Goal: Transaction & Acquisition: Purchase product/service

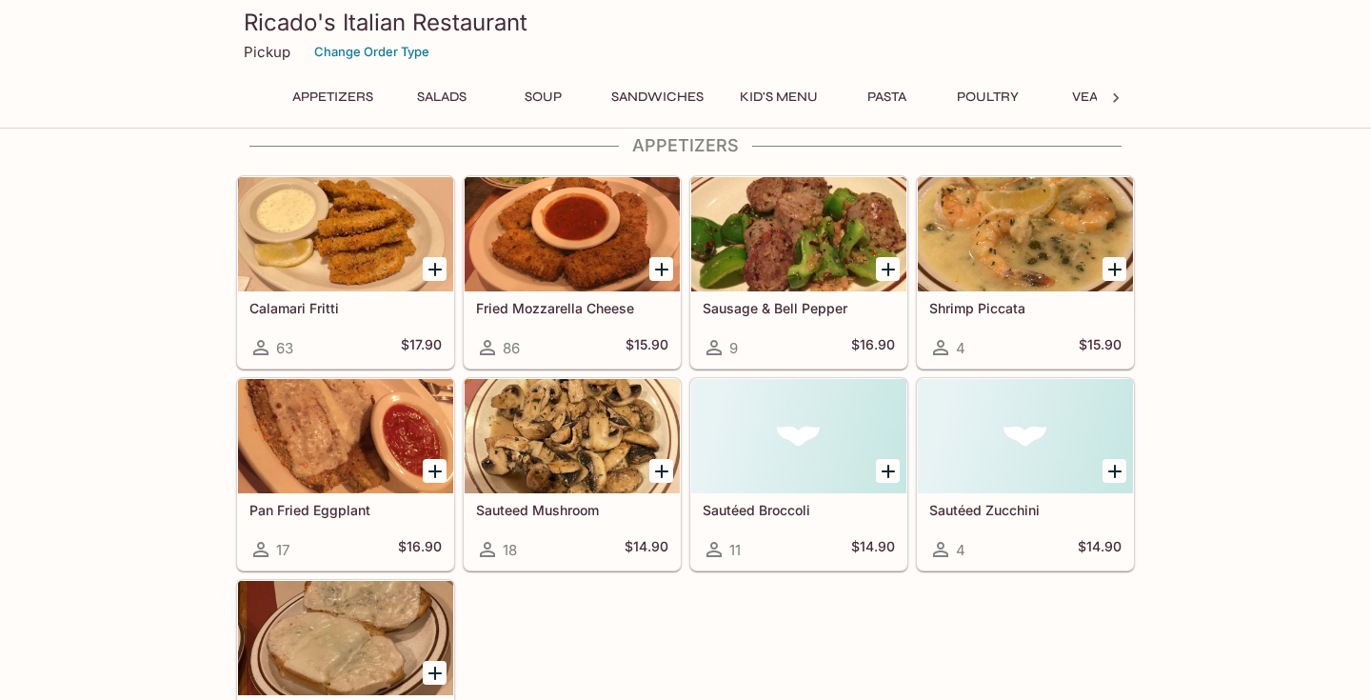
click at [906, 92] on button "Pasta" at bounding box center [887, 97] width 86 height 27
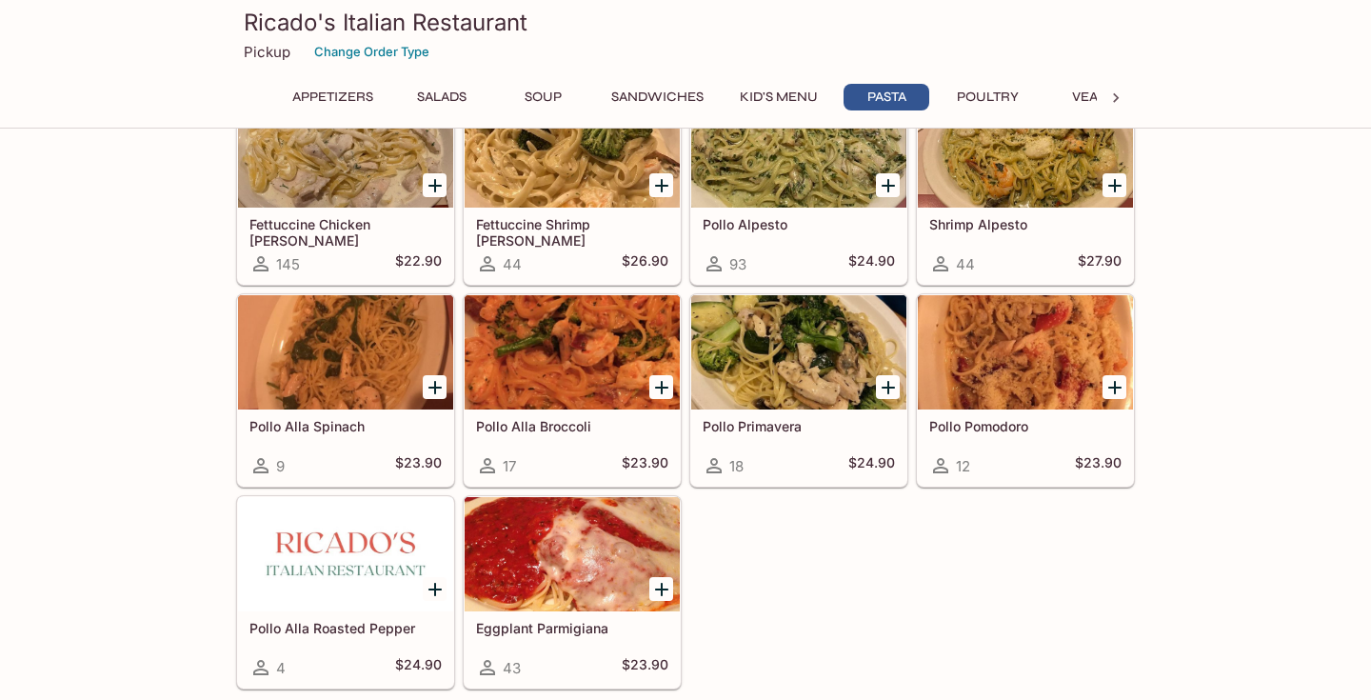
scroll to position [3072, 0]
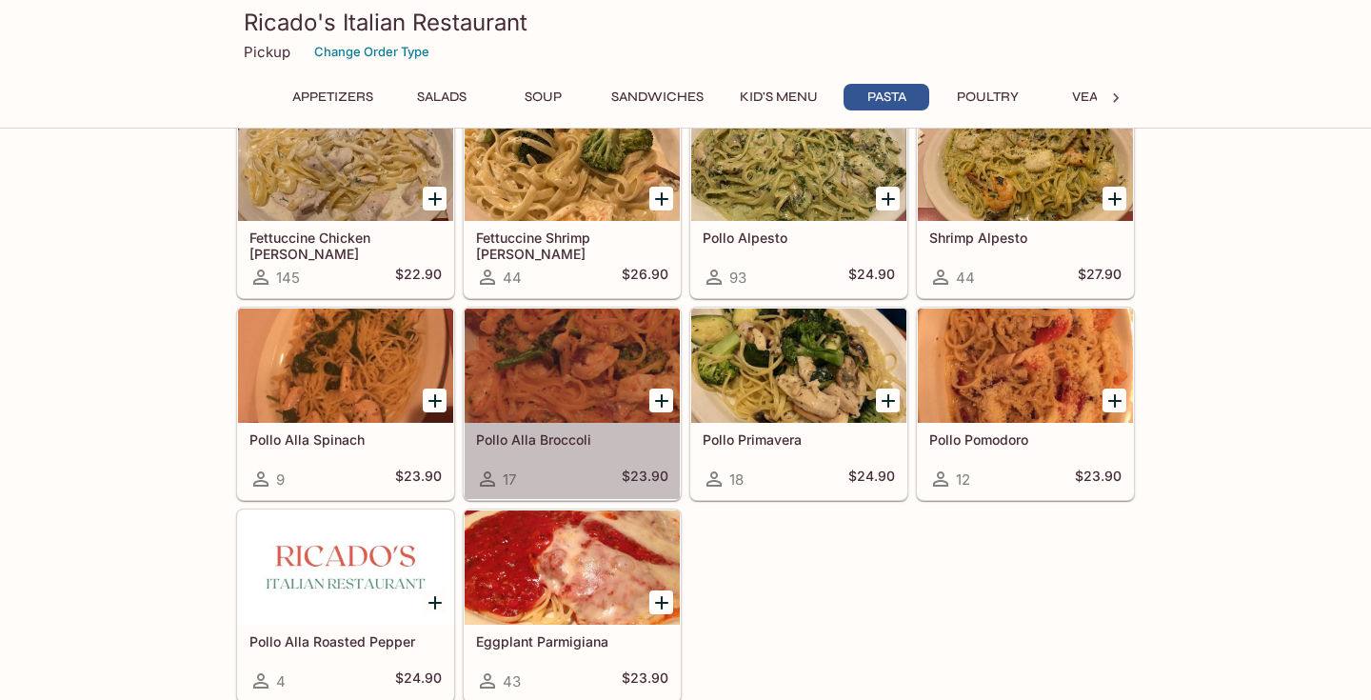
click at [537, 371] on div at bounding box center [572, 365] width 215 height 114
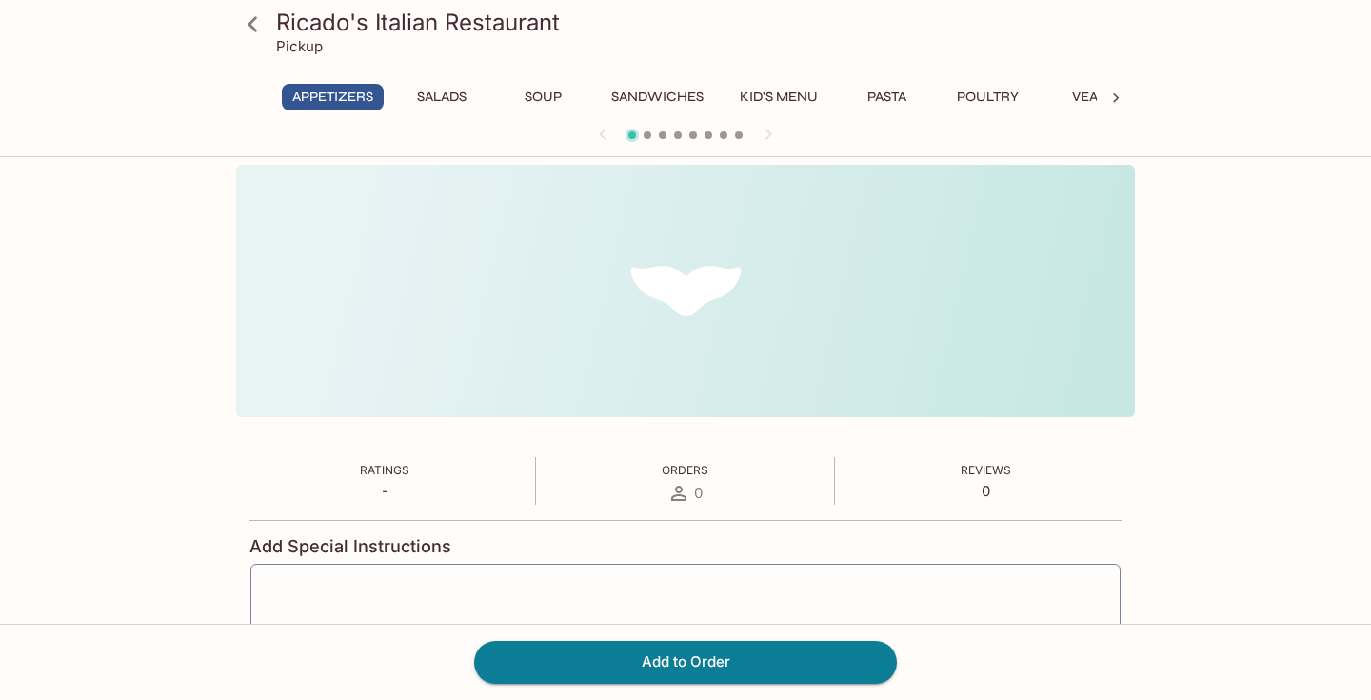
scroll to position [681, 0]
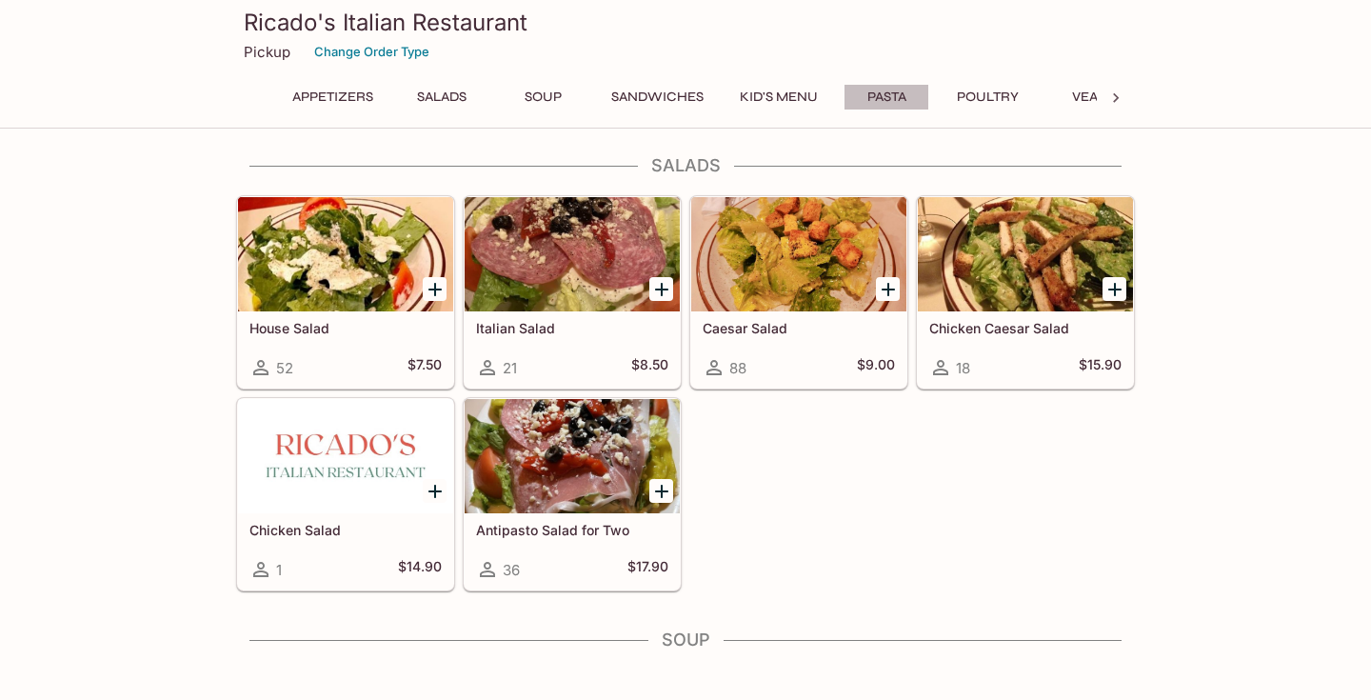
click at [881, 109] on button "Pasta" at bounding box center [887, 97] width 86 height 27
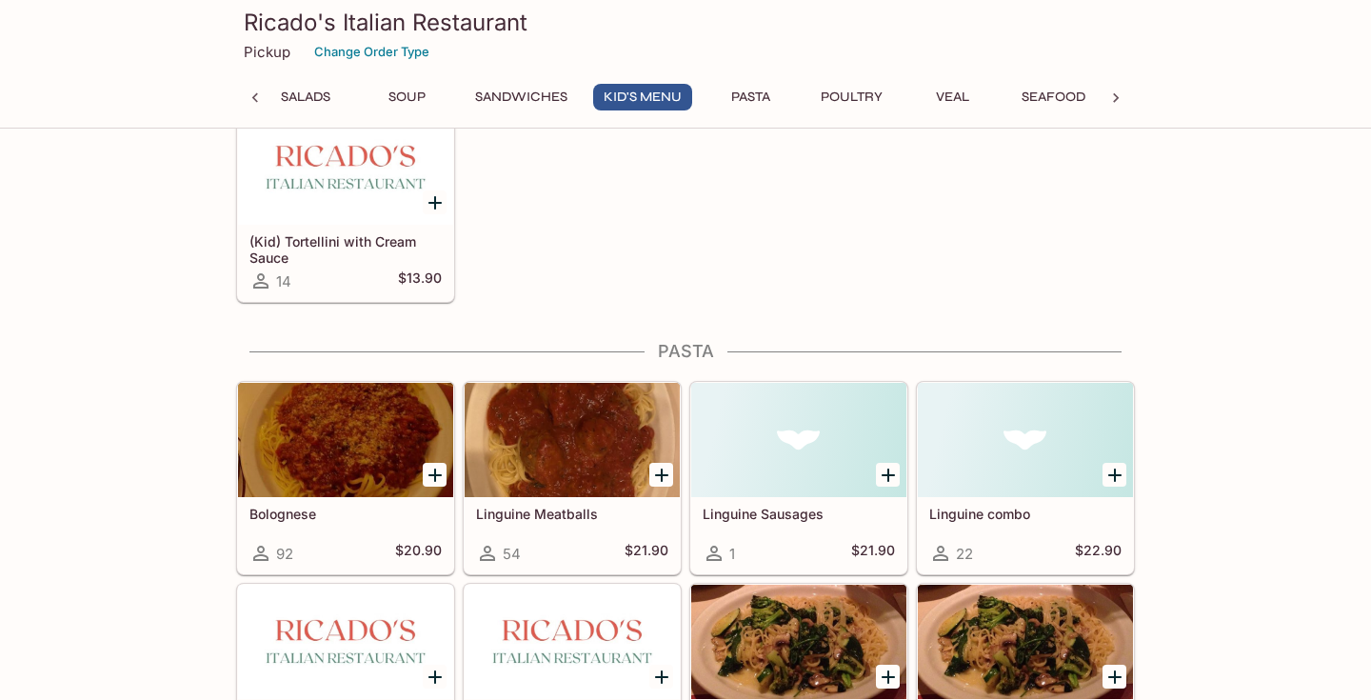
scroll to position [1993, 0]
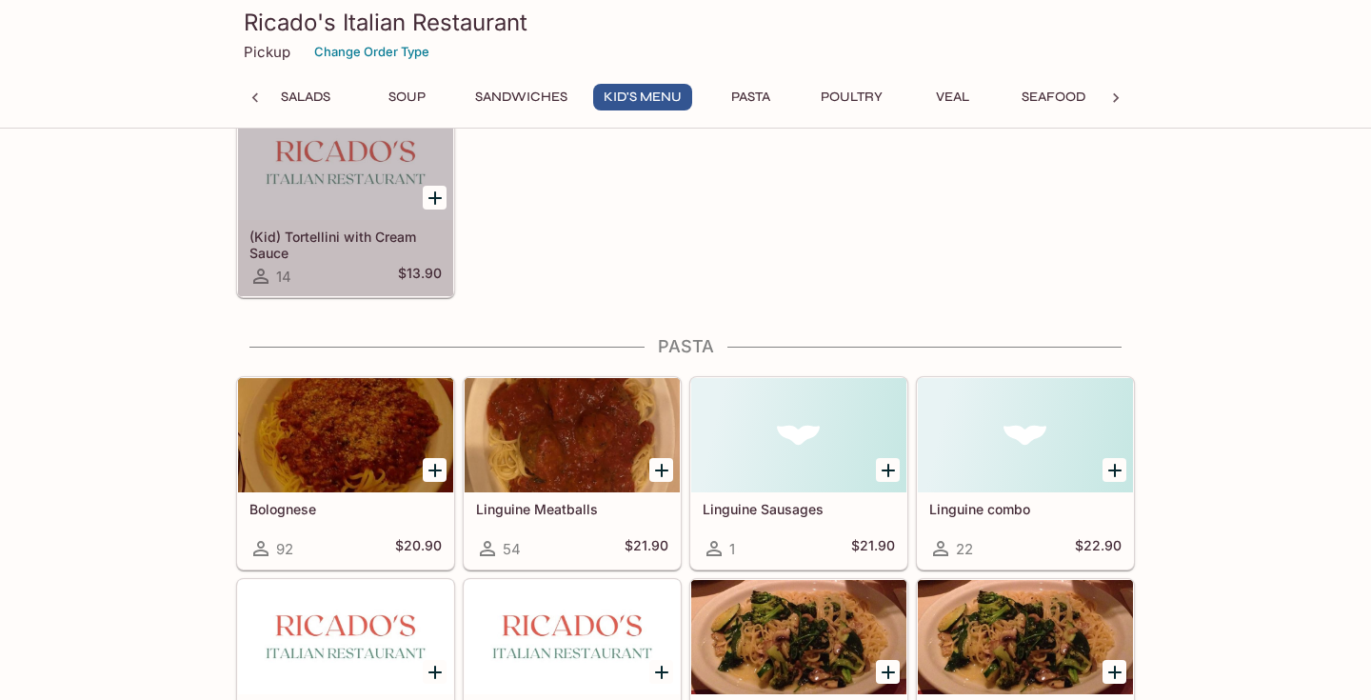
click at [258, 131] on div at bounding box center [345, 163] width 215 height 114
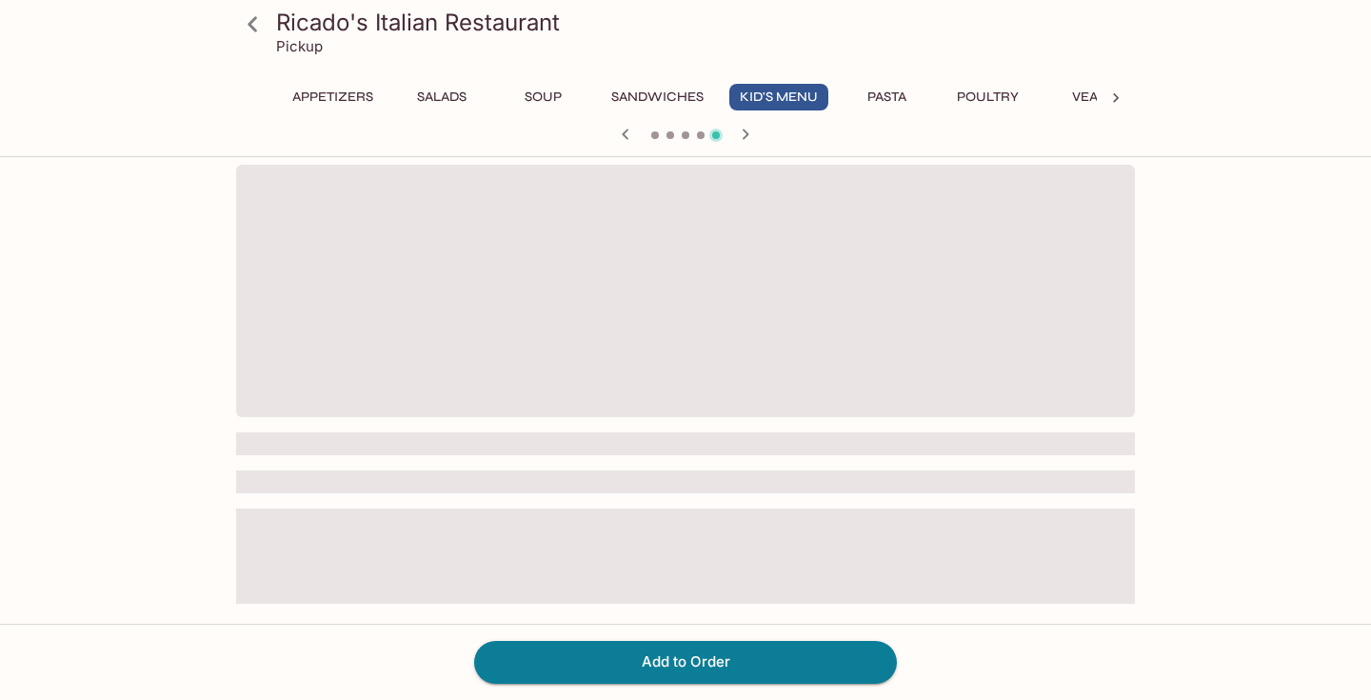
click at [265, 102] on div "Appetizers Salads Soup Sandwiches Kid's Menu Pasta Poultry Veal Seafood Beverag…" at bounding box center [685, 103] width 899 height 38
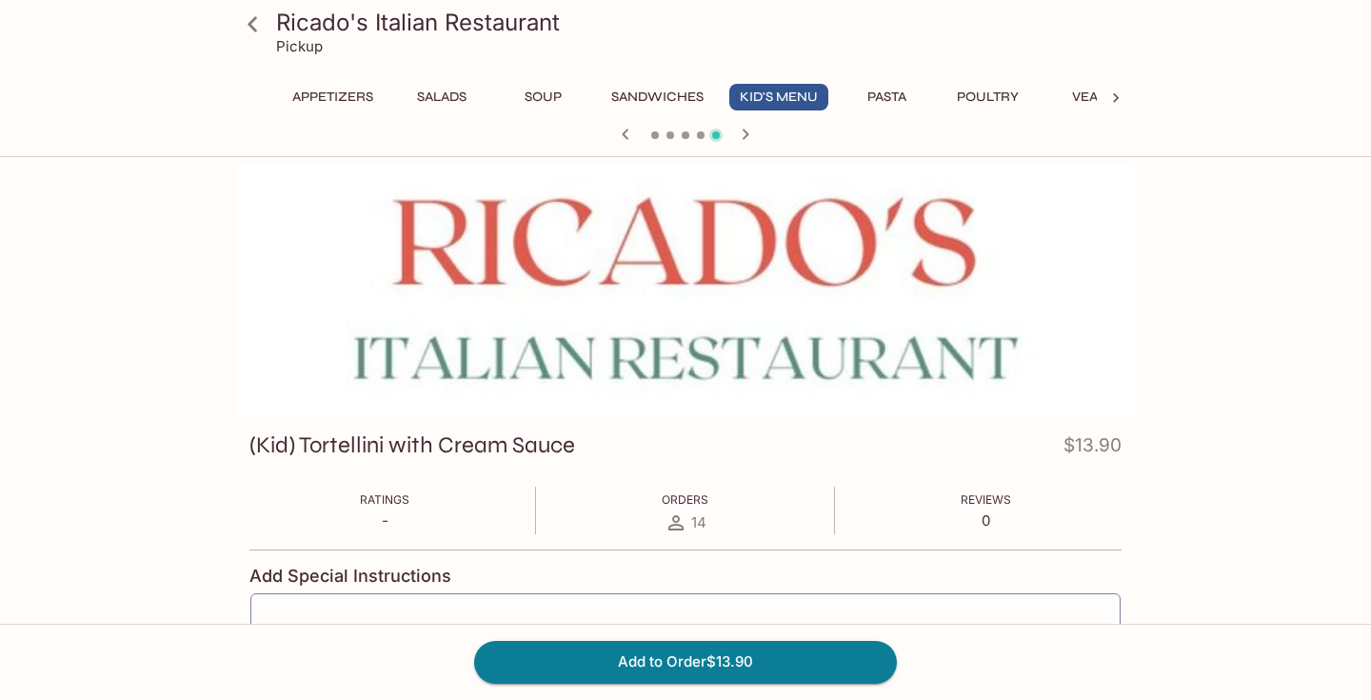
click at [311, 102] on button "Appetizers" at bounding box center [333, 97] width 102 height 27
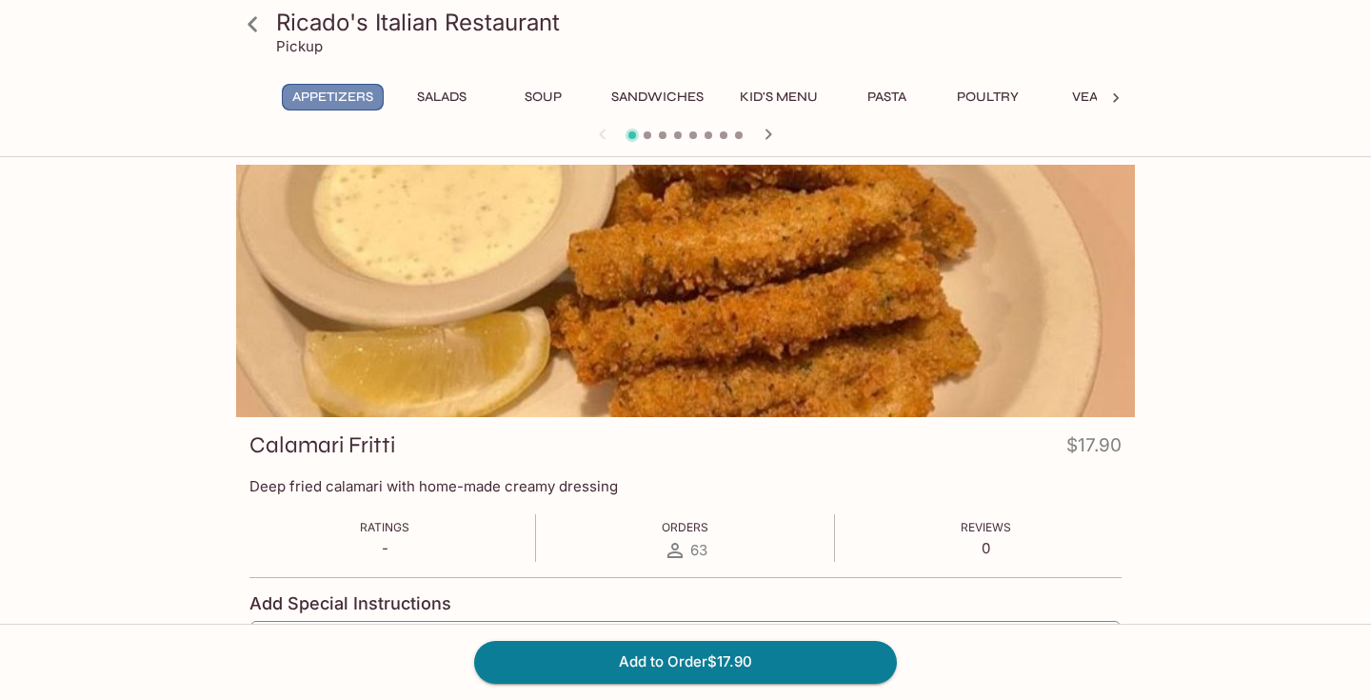
click at [342, 85] on button "Appetizers" at bounding box center [333, 97] width 102 height 27
click at [772, 147] on div at bounding box center [686, 136] width 914 height 29
click at [772, 133] on icon "button" at bounding box center [768, 134] width 23 height 23
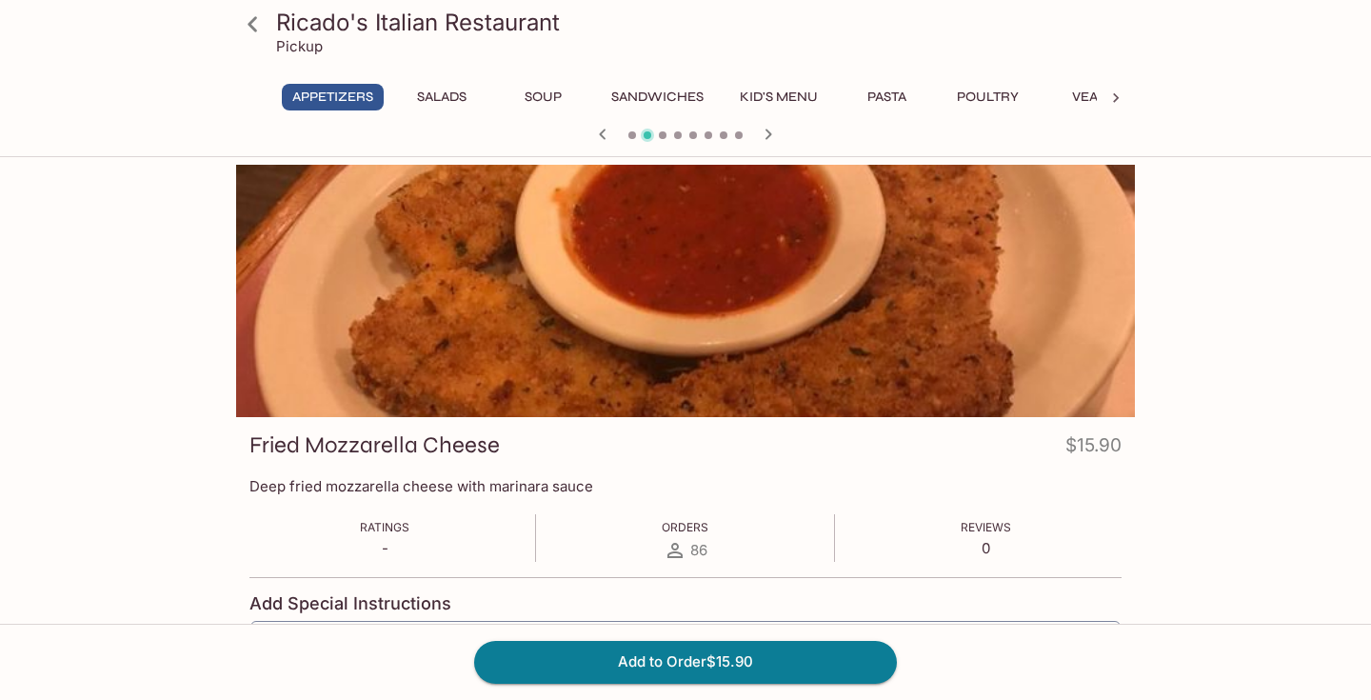
click at [772, 133] on icon "button" at bounding box center [768, 134] width 23 height 23
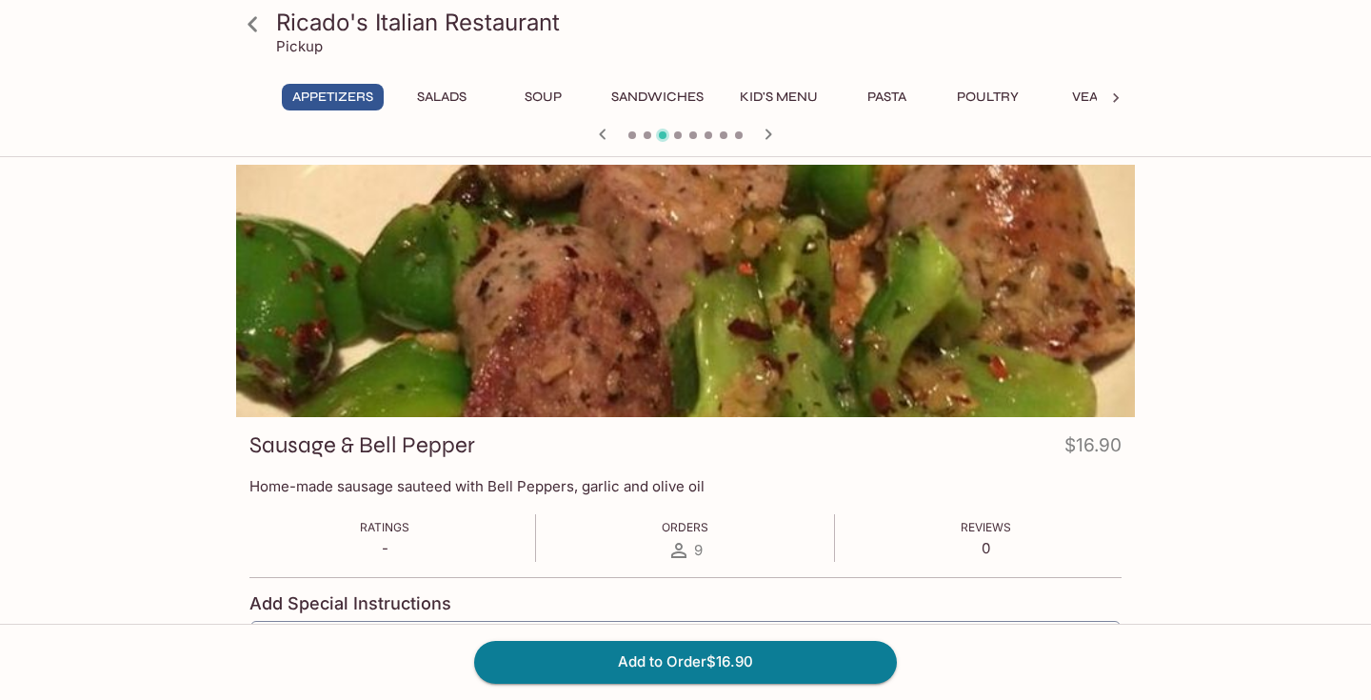
click at [772, 133] on icon "button" at bounding box center [768, 134] width 23 height 23
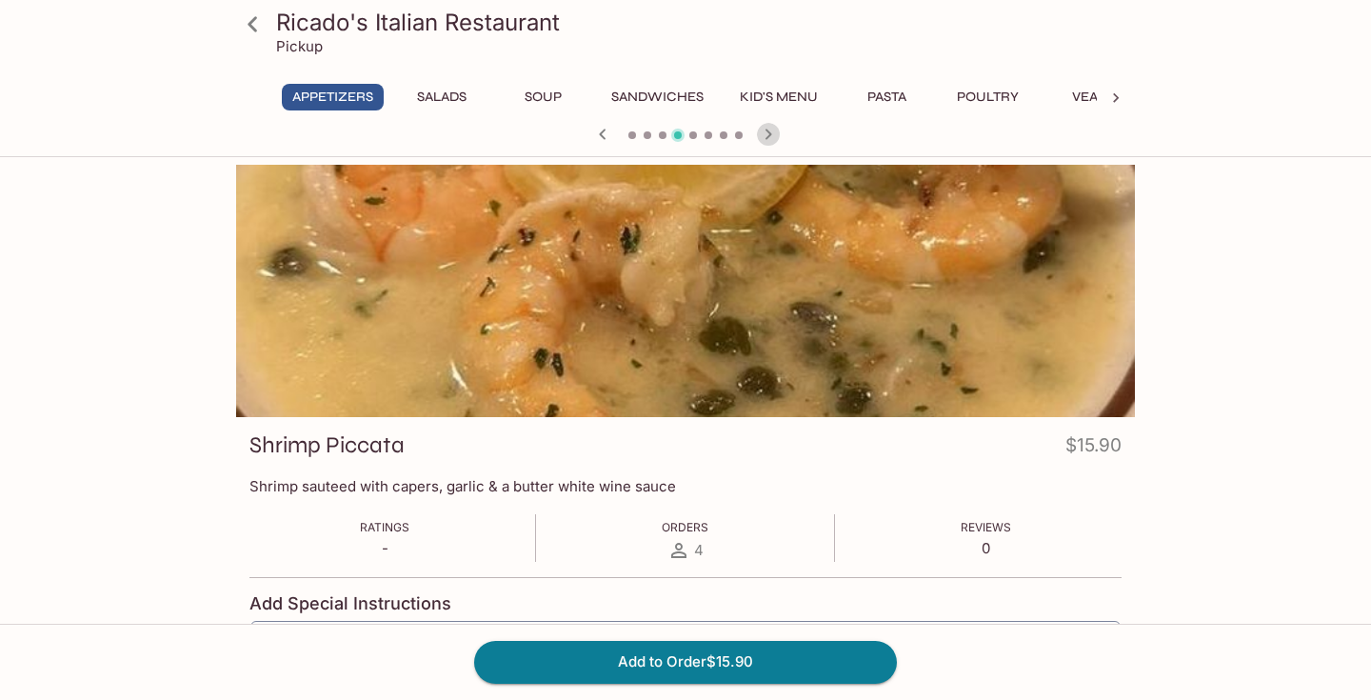
click at [772, 133] on icon "button" at bounding box center [768, 134] width 23 height 23
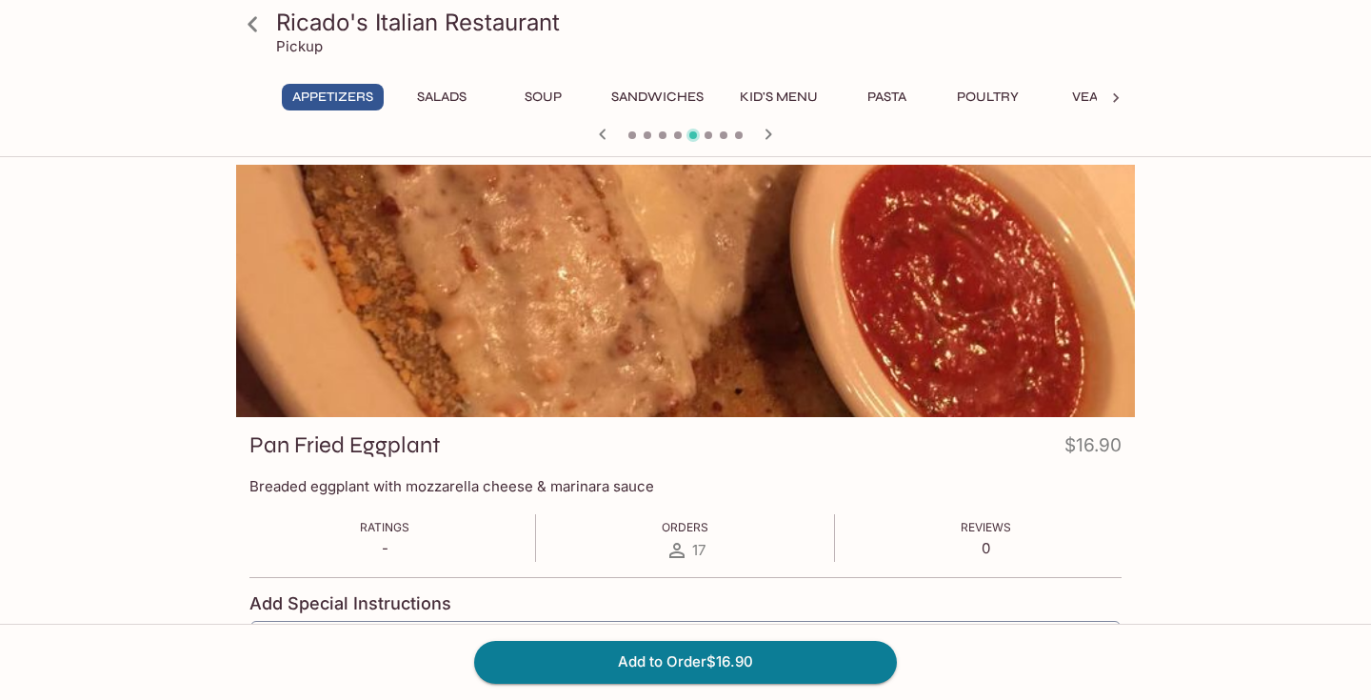
click at [772, 133] on icon "button" at bounding box center [768, 134] width 23 height 23
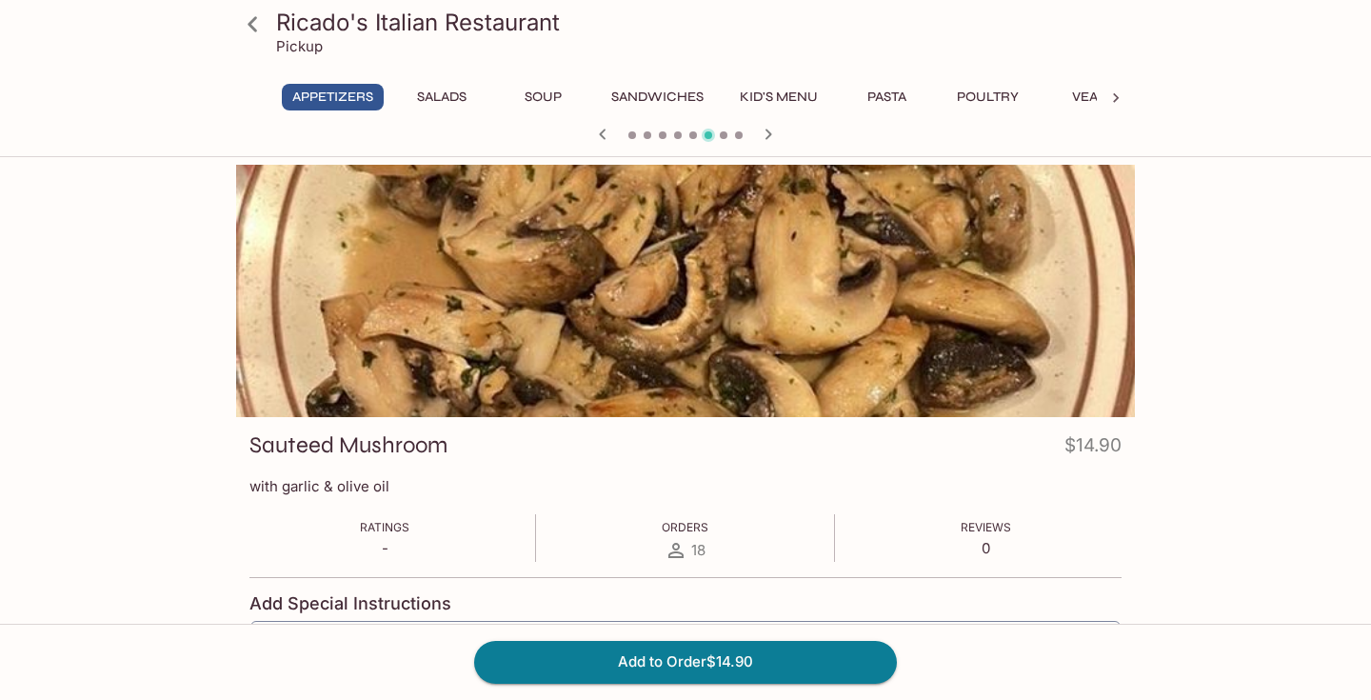
click at [772, 131] on icon "button" at bounding box center [768, 134] width 23 height 23
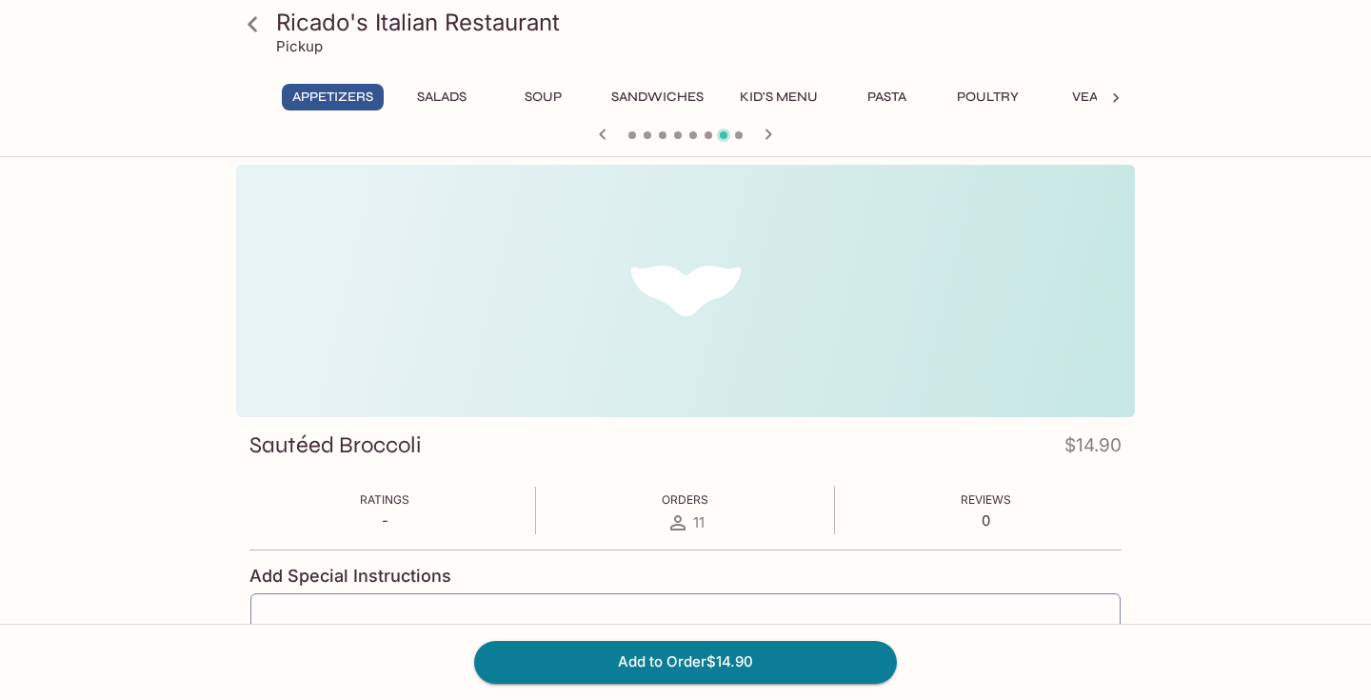
click at [771, 129] on icon "button" at bounding box center [768, 134] width 23 height 23
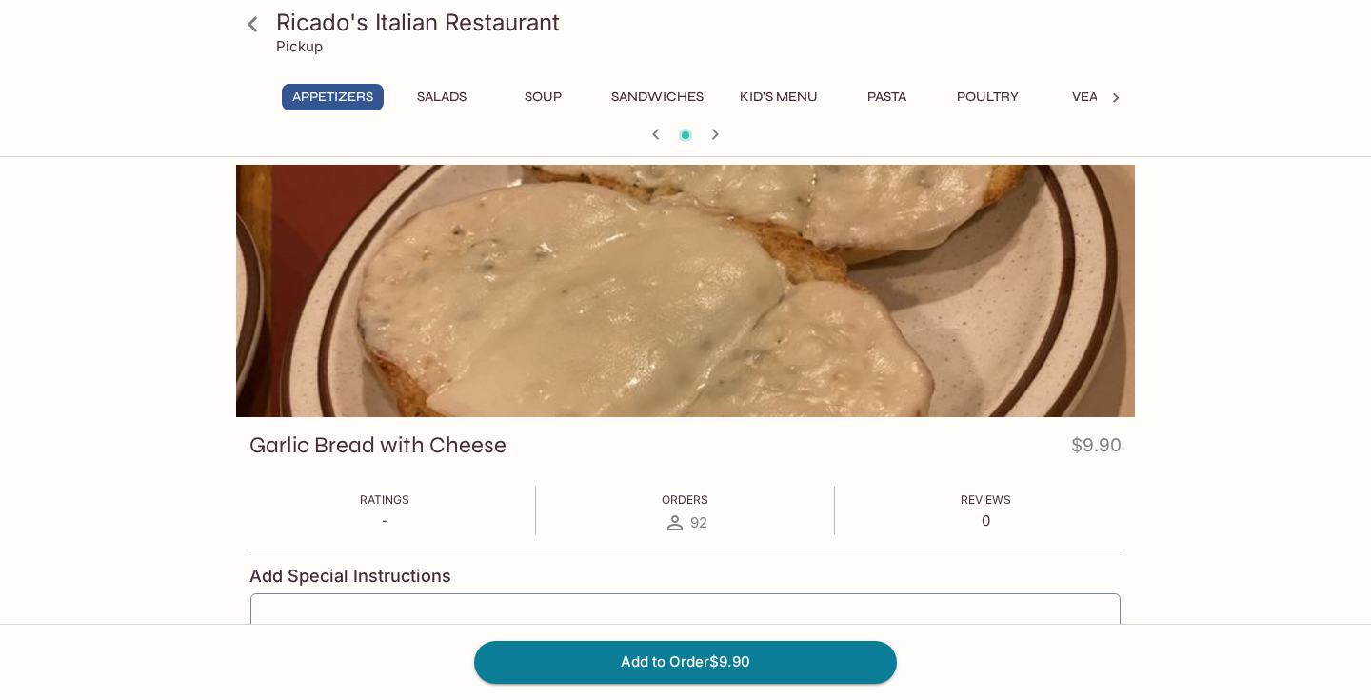
click at [1359, 292] on div "Ricado's Italian Restaurant Pickup Appetizers Salads Soup Sandwiches Kid's Menu…" at bounding box center [685, 515] width 1371 height 700
click at [667, 96] on button "Sandwiches" at bounding box center [657, 97] width 113 height 27
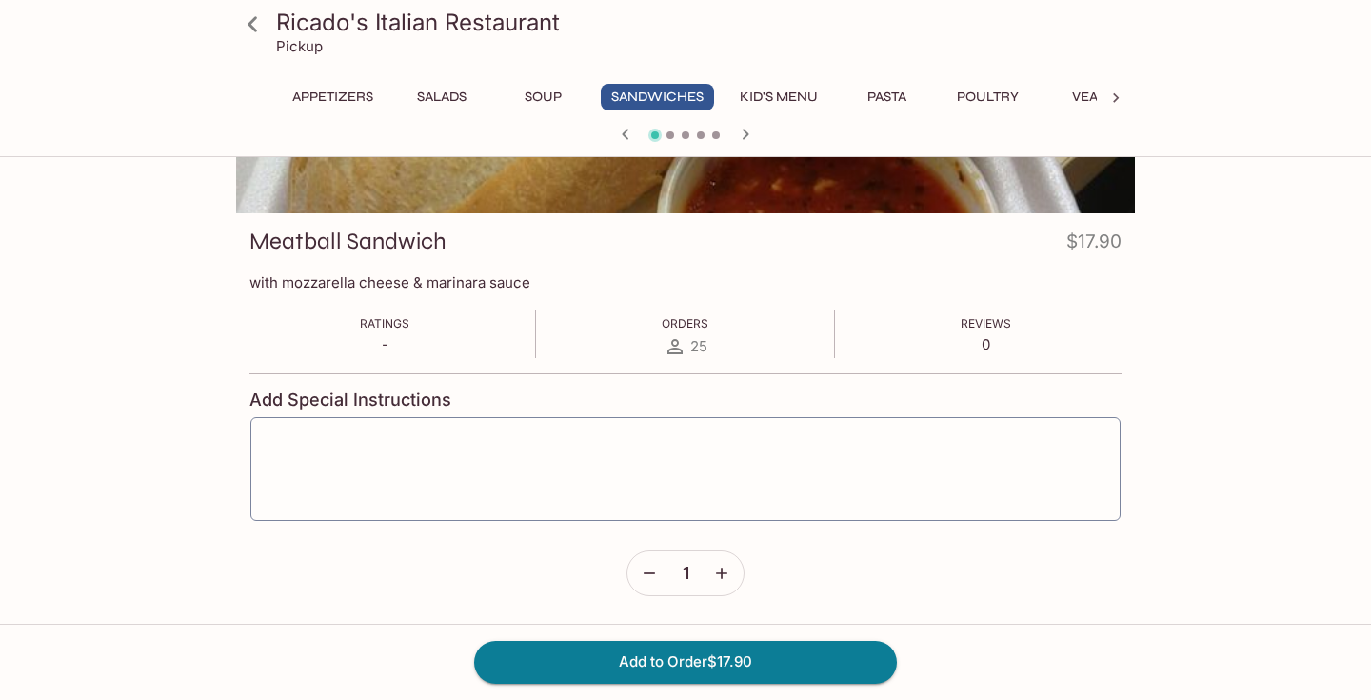
scroll to position [181, 0]
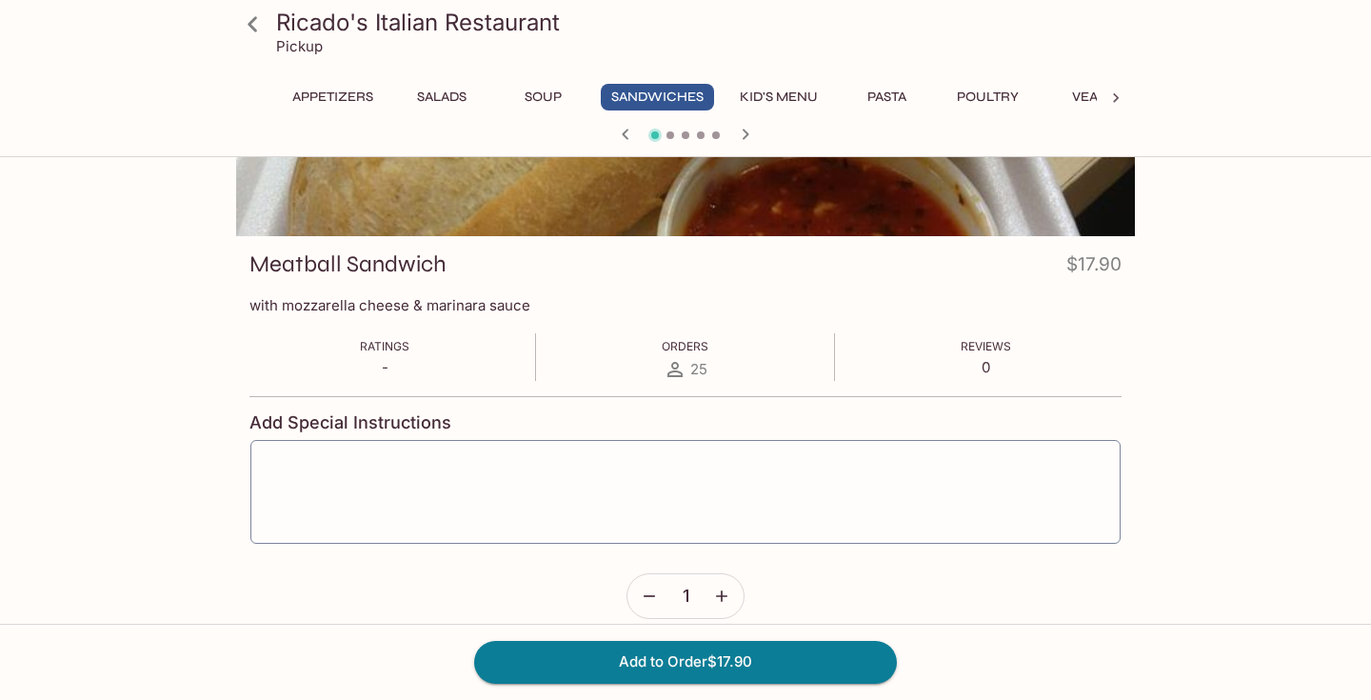
click at [874, 68] on div "Ricado's Italian Restaurant Pickup" at bounding box center [686, 38] width 914 height 76
click at [881, 89] on button "Pasta" at bounding box center [887, 97] width 86 height 27
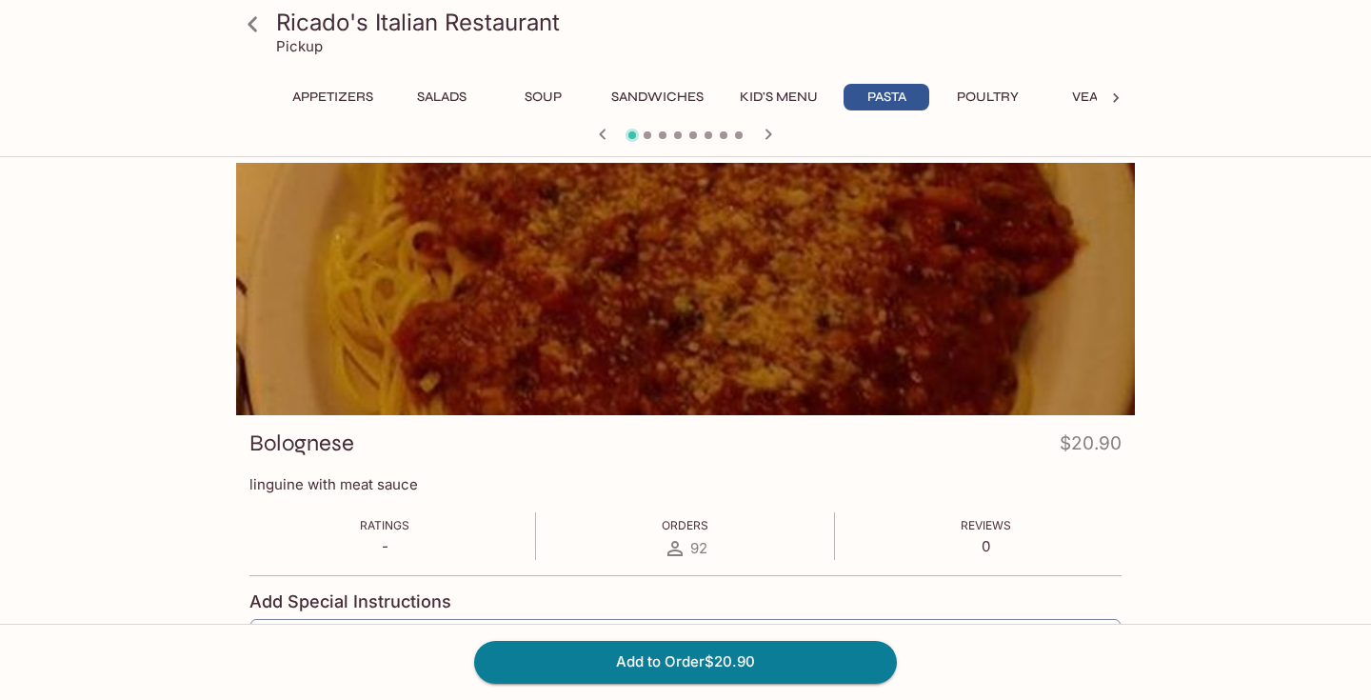
scroll to position [0, 0]
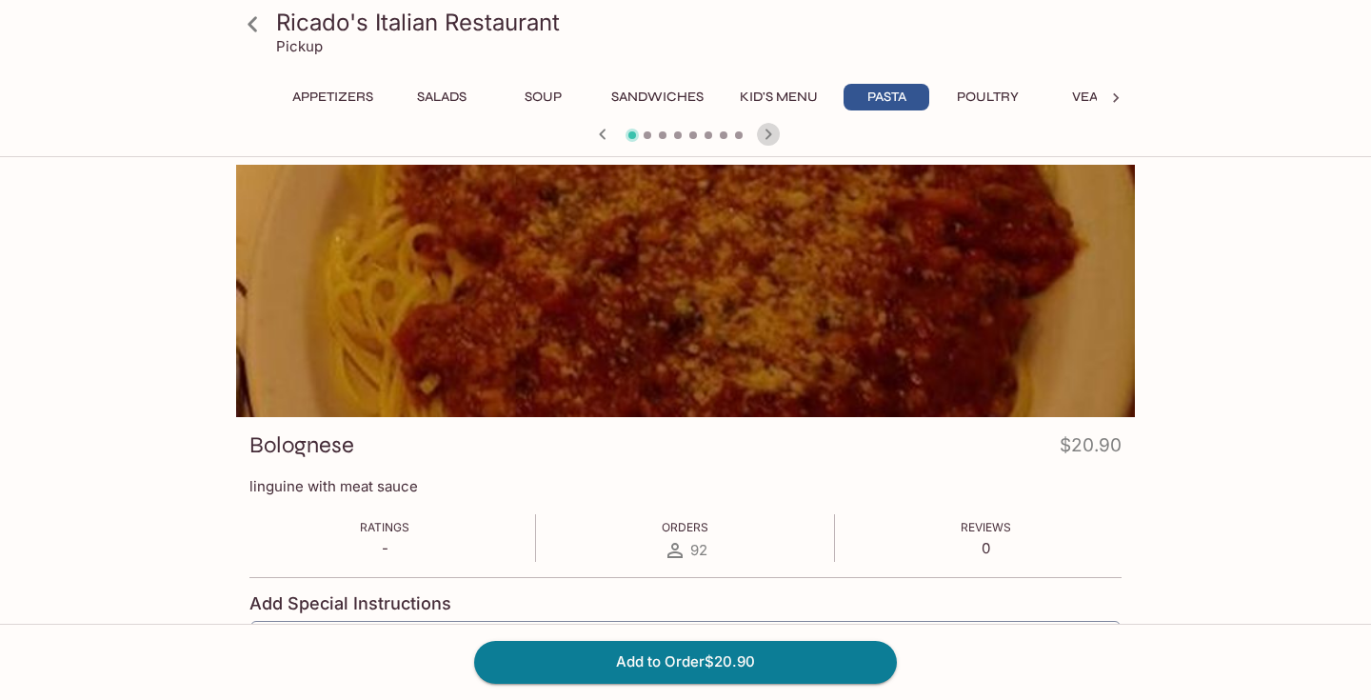
click at [773, 134] on icon "button" at bounding box center [768, 134] width 23 height 23
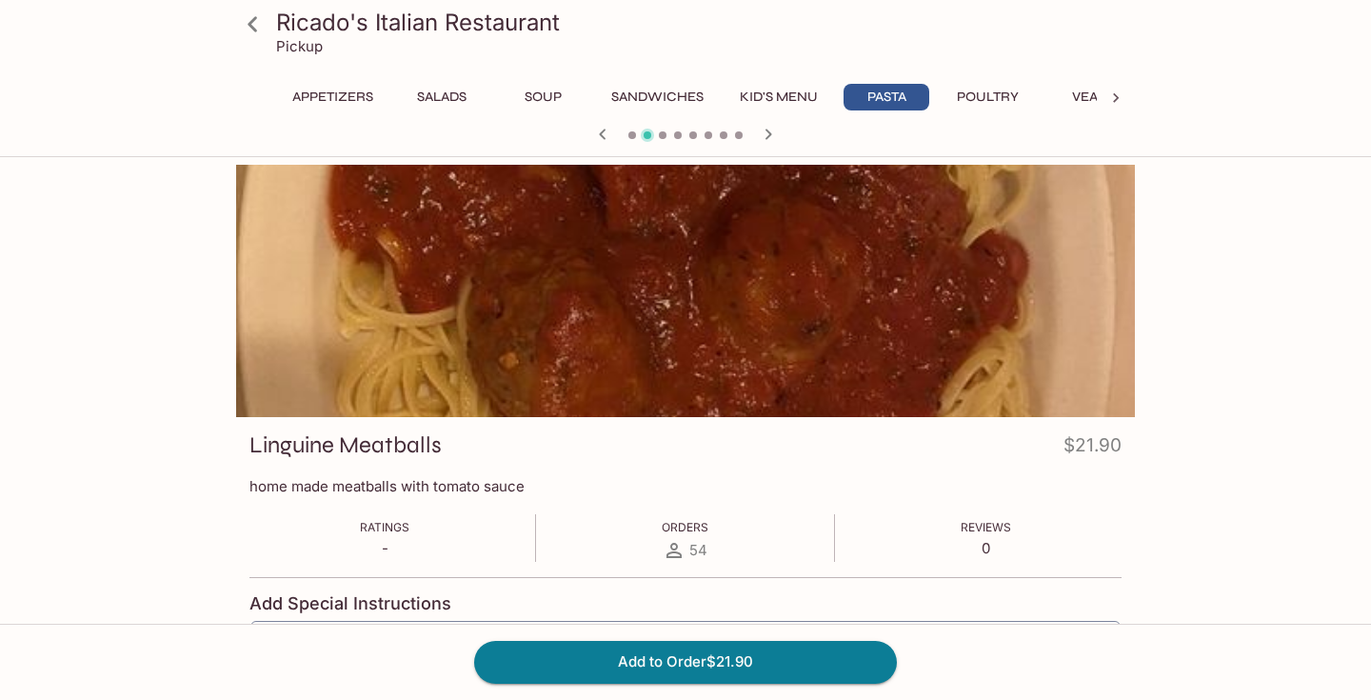
click at [773, 134] on icon "button" at bounding box center [768, 134] width 23 height 23
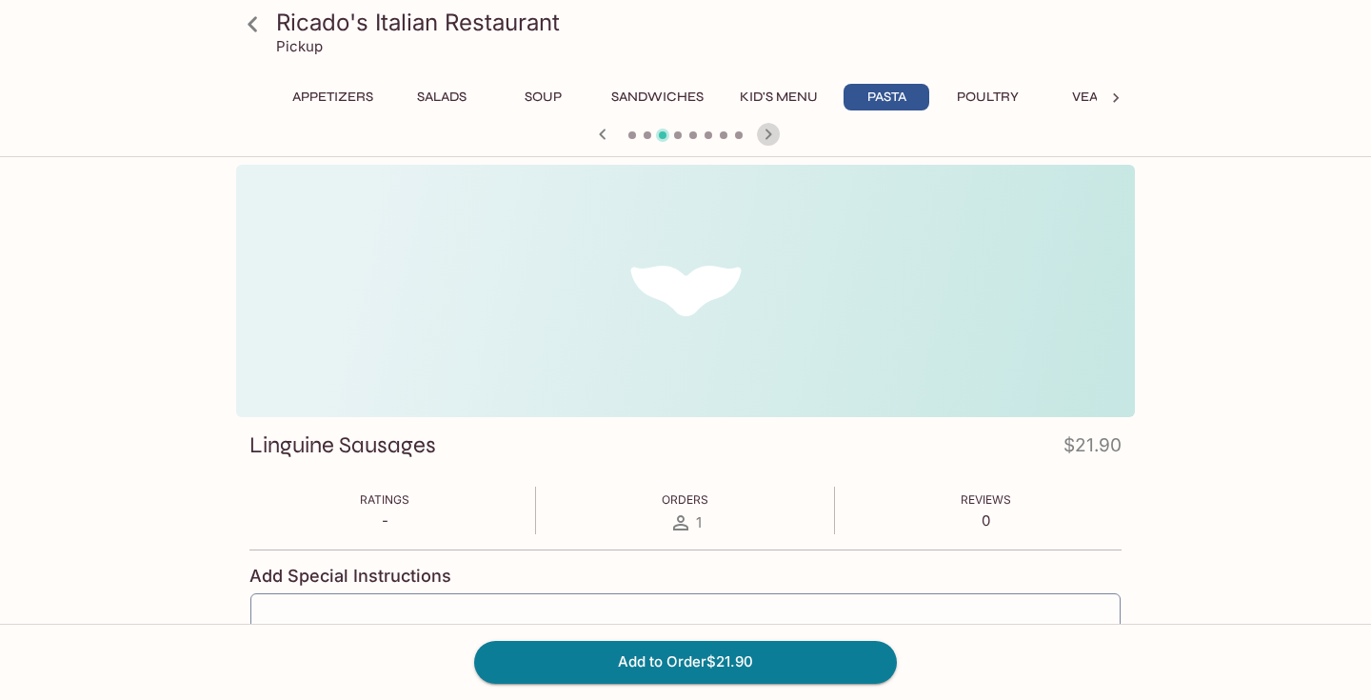
click at [773, 134] on icon "button" at bounding box center [768, 134] width 23 height 23
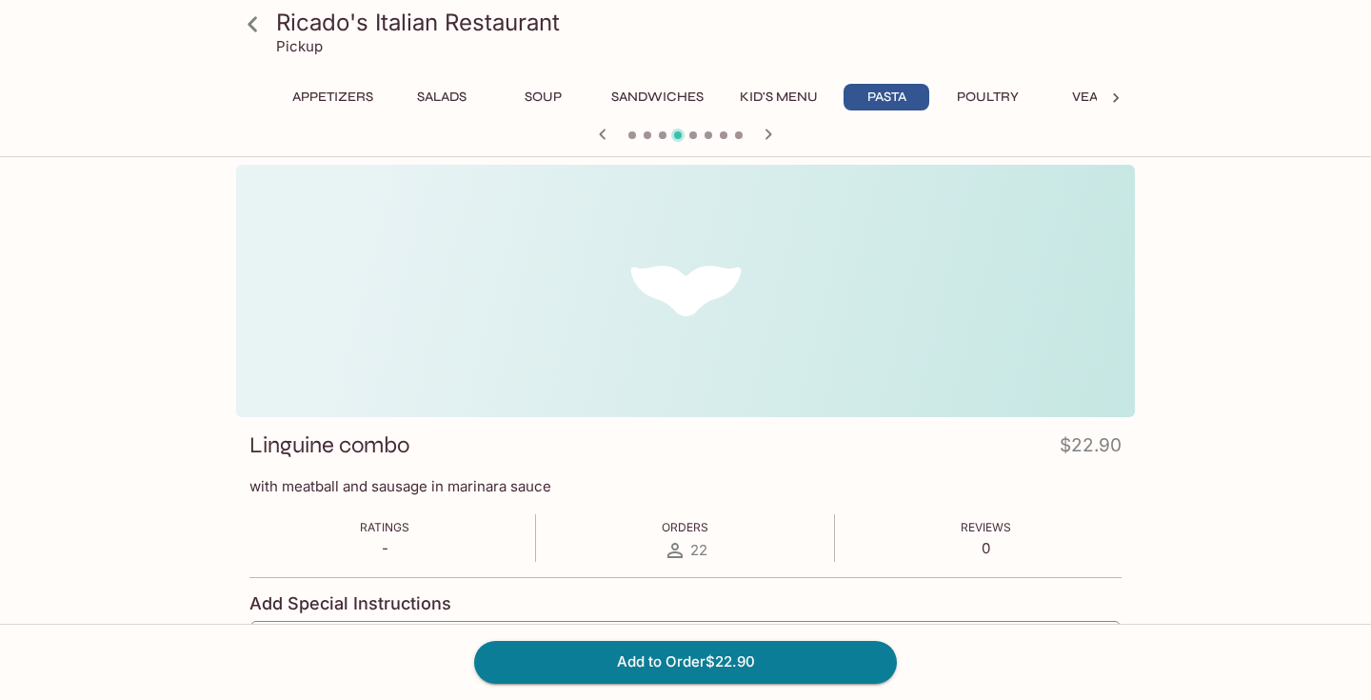
scroll to position [681, 0]
